Goal: Obtain resource: Download file/media

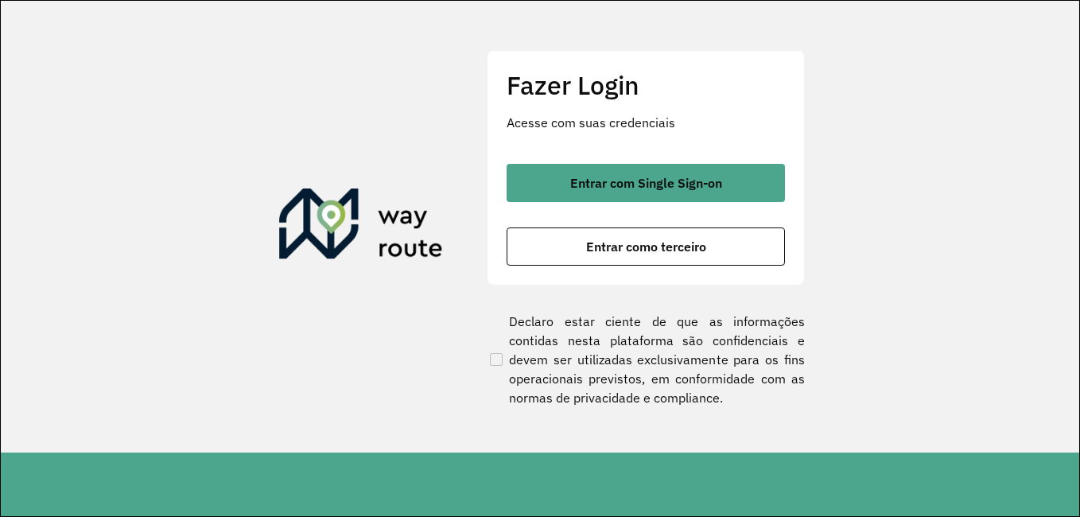
click at [702, 188] on span "Entrar com Single Sign-on" at bounding box center [646, 183] width 152 height 13
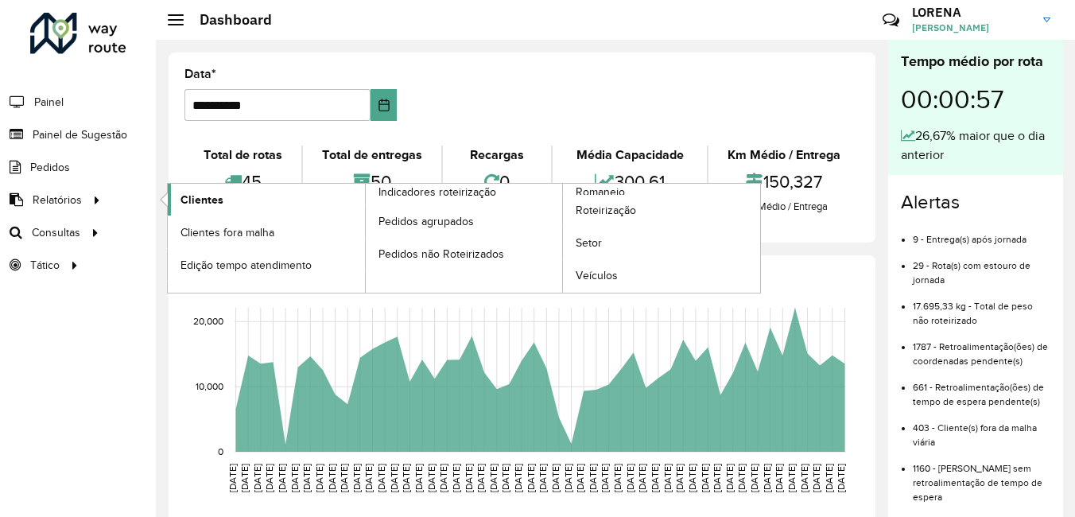
click at [200, 196] on span "Clientes" at bounding box center [201, 200] width 43 height 17
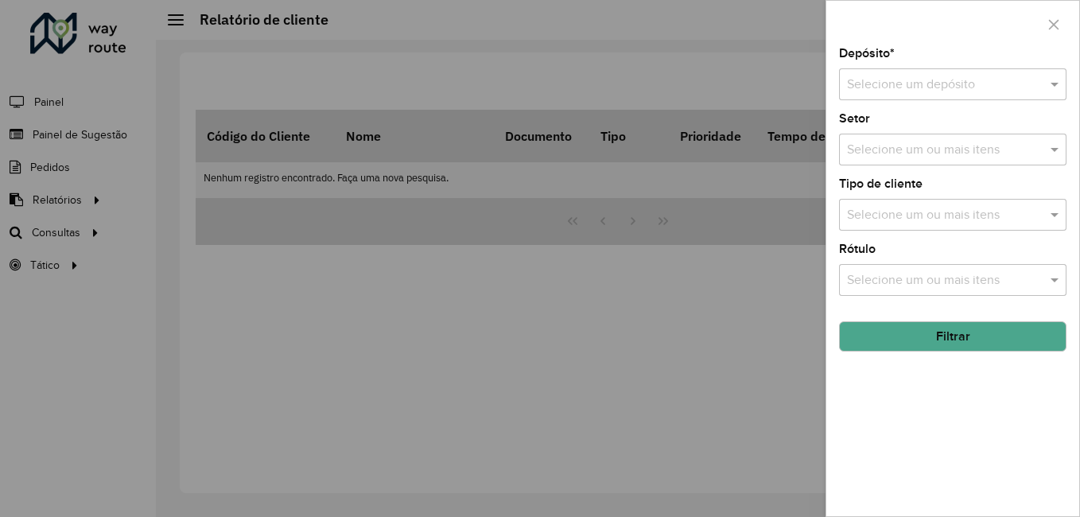
click at [910, 97] on div "Selecione um depósito" at bounding box center [952, 84] width 227 height 32
click at [914, 124] on span "CDI Louveira" at bounding box center [882, 130] width 72 height 14
click at [910, 328] on button "Filtrar" at bounding box center [952, 336] width 227 height 30
click at [942, 79] on input "text" at bounding box center [937, 85] width 180 height 19
click at [934, 124] on div "CDI Louveira" at bounding box center [953, 130] width 226 height 27
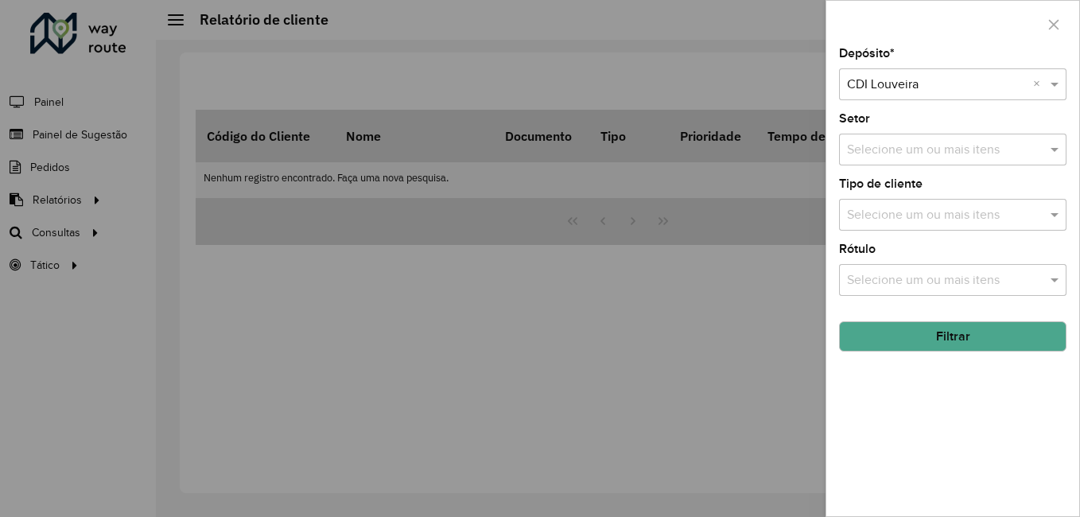
click at [897, 323] on button "Filtrar" at bounding box center [952, 336] width 227 height 30
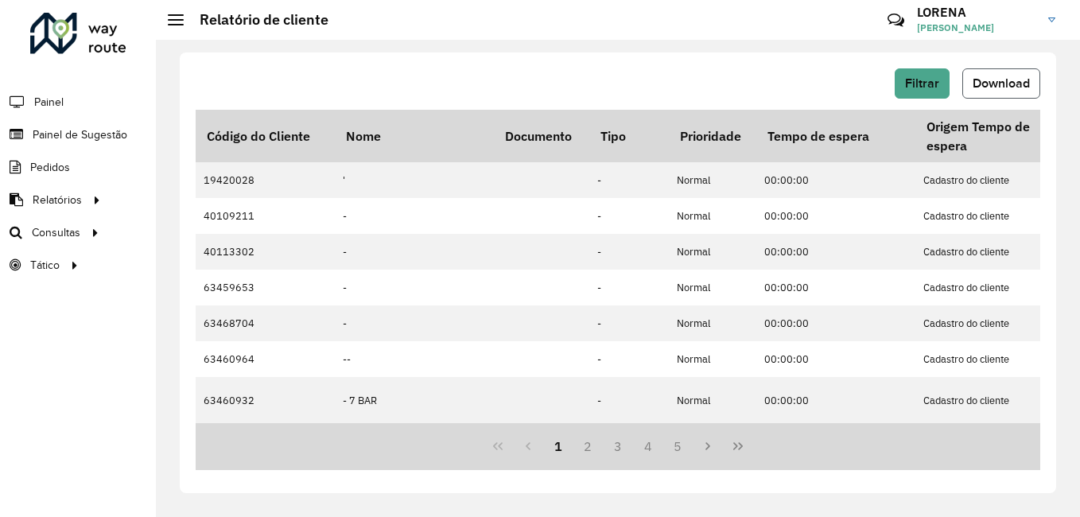
click at [1023, 88] on span "Download" at bounding box center [1000, 83] width 57 height 14
